Goal: Information Seeking & Learning: Learn about a topic

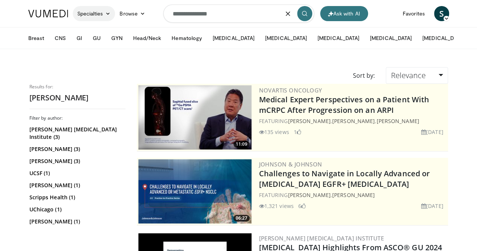
drag, startPoint x: 244, startPoint y: 13, endPoint x: 62, endPoint y: 15, distance: 182.6
click at [61, 14] on nav "Ask with AI Specialties Adult & Family Medicine Allergy, Asthma, Immunology Ane…" at bounding box center [239, 13] width 430 height 27
type input "**********"
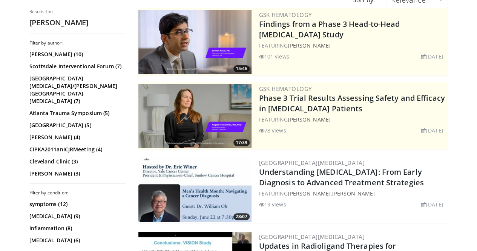
scroll to position [113, 0]
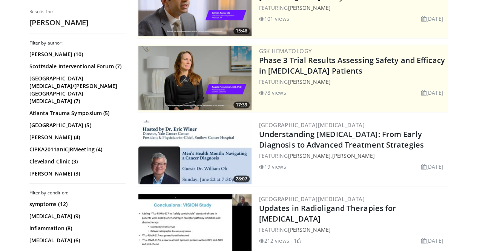
drag, startPoint x: 394, startPoint y: 146, endPoint x: 248, endPoint y: 136, distance: 146.3
click at [248, 136] on div "28:07 Yale Cancer Center Understanding Prostate Cancer: From Early Diagnosis to…" at bounding box center [292, 152] width 311 height 68
copy link "Understanding Prostate Cancer: From Early Diagnosis to Advanced Treatment Strat…"
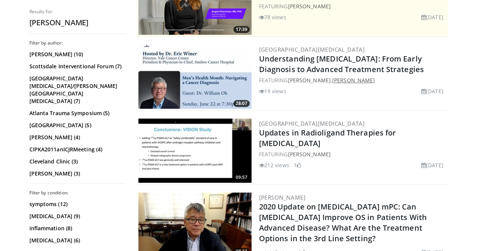
scroll to position [226, 0]
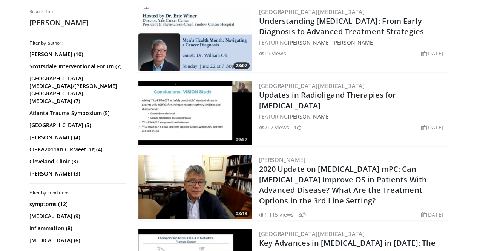
drag, startPoint x: 266, startPoint y: 105, endPoint x: 249, endPoint y: 95, distance: 19.6
click at [249, 95] on div "09:57 Yale Cancer Center Updates in Radioligand Therapies for Metastatic Prosta…" at bounding box center [292, 113] width 311 height 68
copy link "Updates in Radioligand Therapies for Metastatic Prostate Cancer"
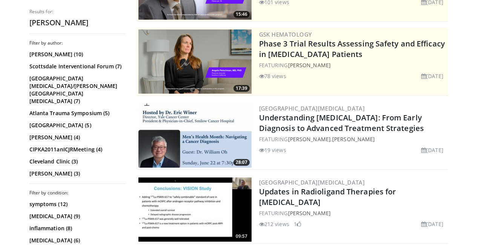
scroll to position [0, 0]
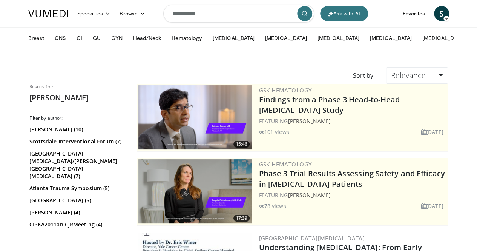
drag, startPoint x: 236, startPoint y: 15, endPoint x: -40, endPoint y: 6, distance: 276.3
click at [0, 6] on html "Ask with AI Specialties Adult & Family Medicine Allergy, Asthma, Immunology Ane…" at bounding box center [238, 125] width 477 height 251
type input "**********"
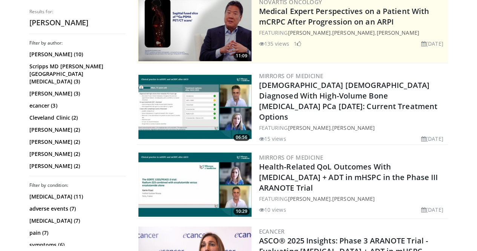
scroll to position [189, 0]
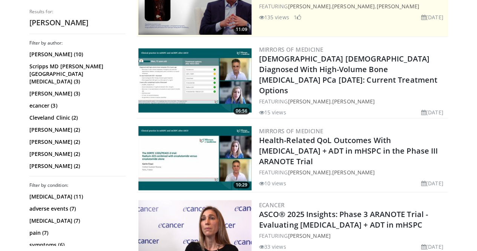
drag, startPoint x: 374, startPoint y: 217, endPoint x: 247, endPoint y: 208, distance: 127.8
click at [247, 208] on div "04:06 ecancer ASCO® 2025 Insights: Phase 3 ARANOTE Trial - Evaluating [MEDICAL_…" at bounding box center [292, 232] width 311 height 68
copy link "ASCO® 2025 Insights: Phase 3 ARANOTE Trial - Evaluating [MEDICAL_DATA] + ADT in…"
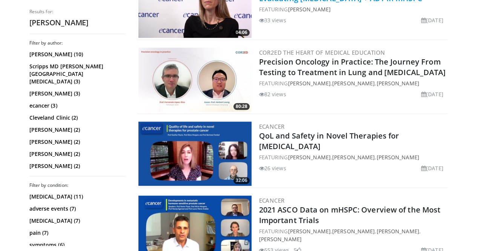
scroll to position [226, 0]
